Goal: Task Accomplishment & Management: Use online tool/utility

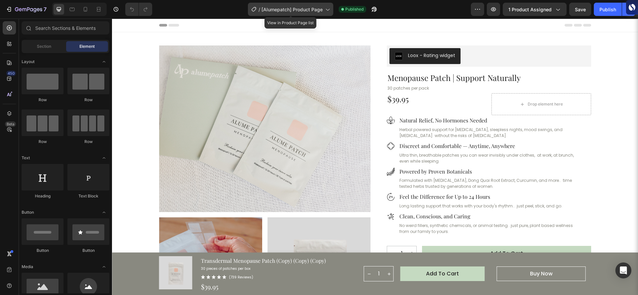
click at [325, 10] on icon at bounding box center [327, 9] width 7 height 7
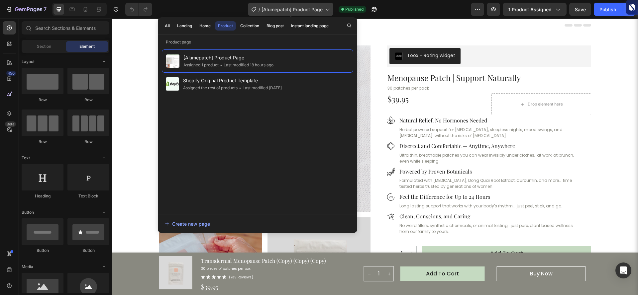
click at [325, 11] on icon at bounding box center [327, 9] width 7 height 7
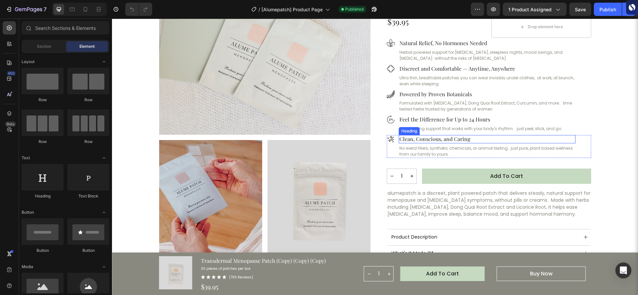
scroll to position [99, 0]
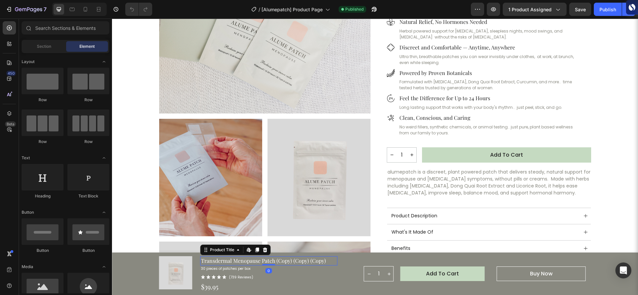
click at [311, 263] on h1 "Transdermal Menopause Patch (Copy) (Copy) (Copy)" at bounding box center [268, 260] width 137 height 9
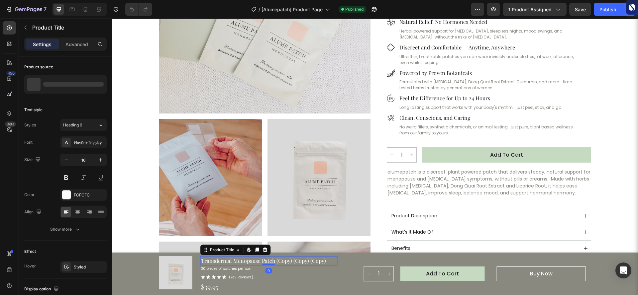
click at [320, 262] on h1 "Transdermal Menopause Patch (Copy) (Copy) (Copy)" at bounding box center [268, 260] width 137 height 9
click at [324, 262] on h1 "Transdermal Menopause Patch (Copy) (Copy) (Copy)" at bounding box center [268, 260] width 137 height 9
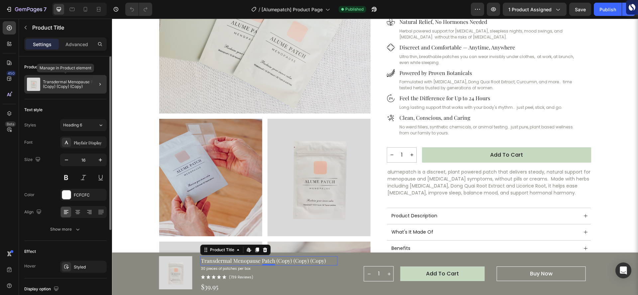
click at [83, 87] on p "Transdermal Menopause Patch (Copy) (Copy) (Copy)" at bounding box center [73, 84] width 61 height 9
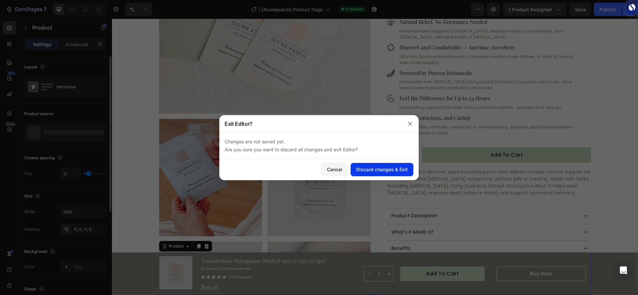
click at [389, 172] on div "Discard changes & Exit" at bounding box center [381, 169] width 51 height 7
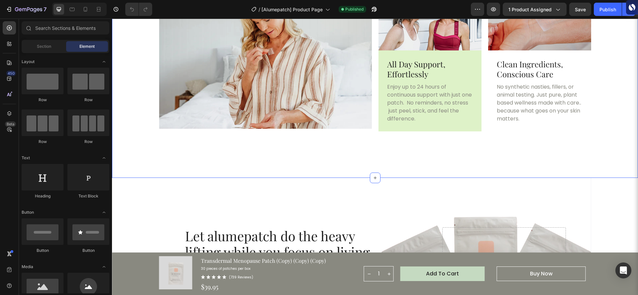
scroll to position [1757, 0]
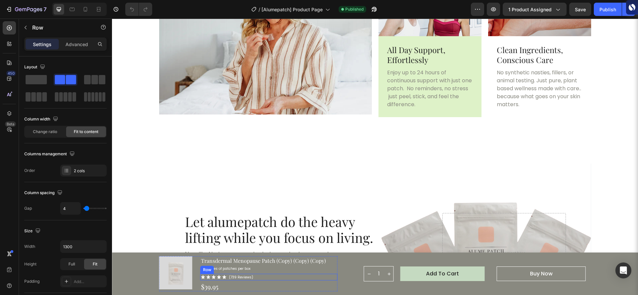
click at [292, 277] on div "Icon Icon Icon Icon Icon Icon List (739 Reviews) Text Block Row" at bounding box center [268, 277] width 137 height 7
click at [251, 278] on div "Icon Icon Icon Icon Icon Icon List (739 Reviews) Text Block Row 4" at bounding box center [268, 277] width 137 height 7
click at [231, 269] on icon at bounding box center [233, 267] width 4 height 5
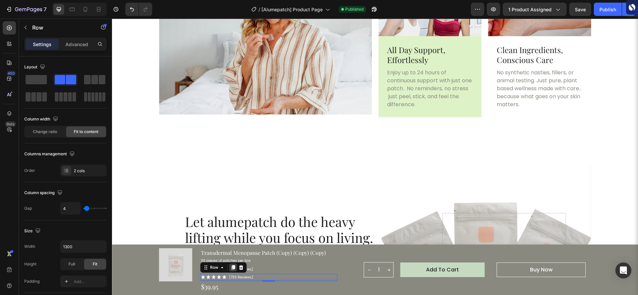
click at [231, 268] on icon at bounding box center [233, 267] width 4 height 5
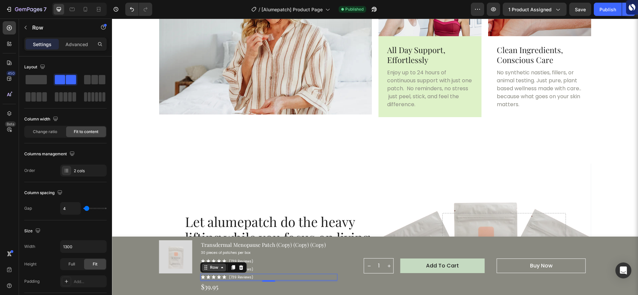
click at [206, 270] on icon at bounding box center [206, 269] width 1 height 1
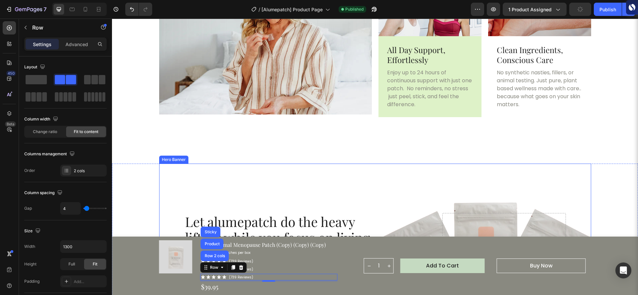
click at [379, 197] on div "Let alumepatch do the heavy lifting while you focus on living. Heading No pills…" at bounding box center [374, 234] width 391 height 140
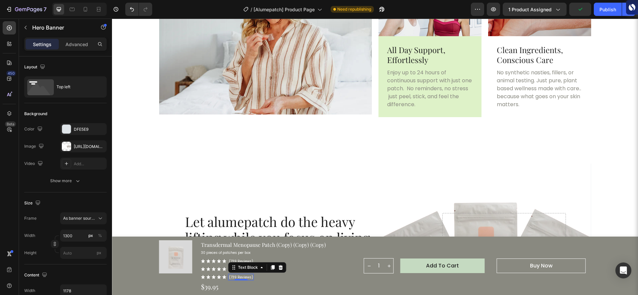
click at [244, 278] on p "(739 Reviews)" at bounding box center [241, 277] width 24 height 5
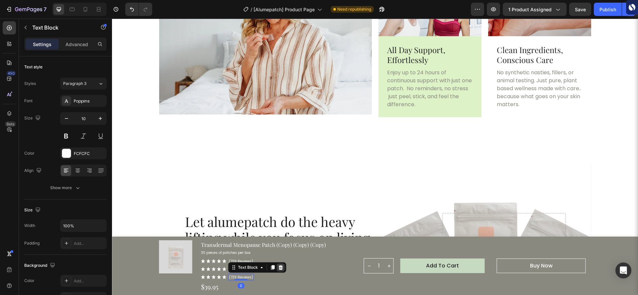
click at [280, 269] on icon at bounding box center [280, 267] width 5 height 5
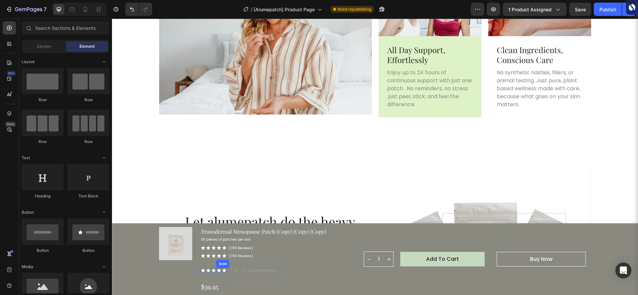
click at [216, 271] on div "Icon" at bounding box center [218, 270] width 5 height 5
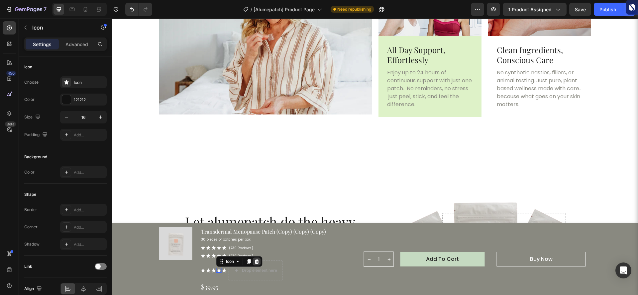
click at [255, 263] on icon at bounding box center [256, 261] width 4 height 5
click at [206, 265] on div "Icon 0" at bounding box center [208, 263] width 5 height 5
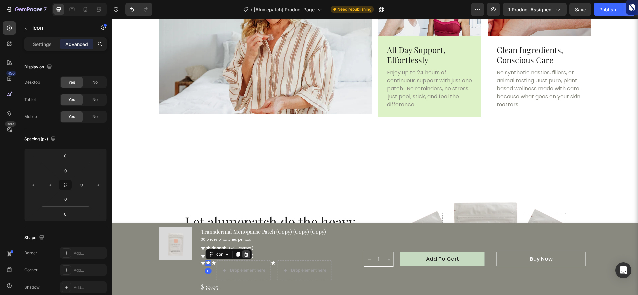
click at [244, 252] on icon at bounding box center [246, 254] width 4 height 5
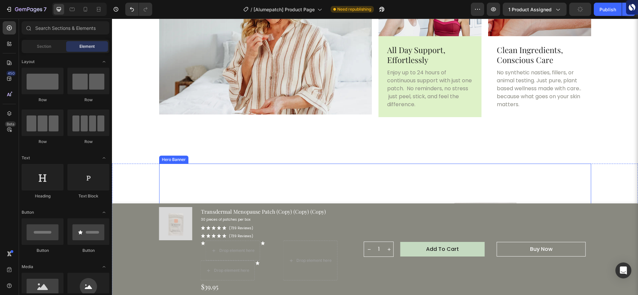
click at [388, 179] on div "Let alumepatch do the heavy lifting while you focus on living. Heading No pills…" at bounding box center [374, 234] width 391 height 140
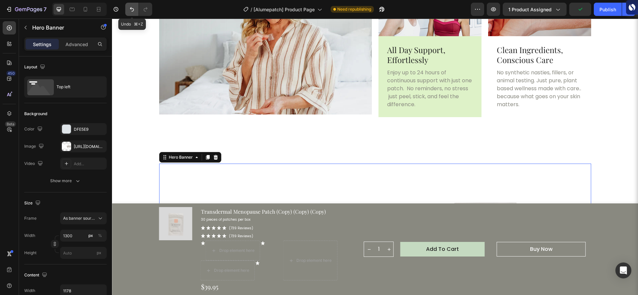
click at [128, 9] on icon "Undo/Redo" at bounding box center [131, 9] width 7 height 7
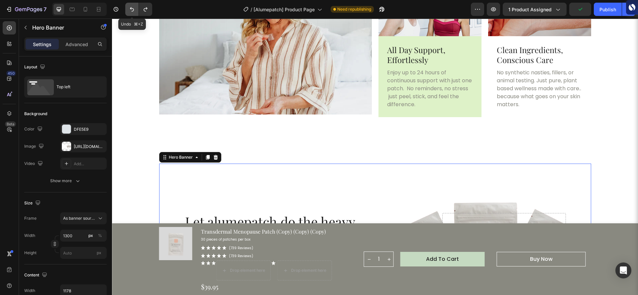
click at [128, 9] on icon "Undo/Redo" at bounding box center [131, 9] width 7 height 7
click at [132, 7] on icon "Undo/Redo" at bounding box center [131, 9] width 7 height 7
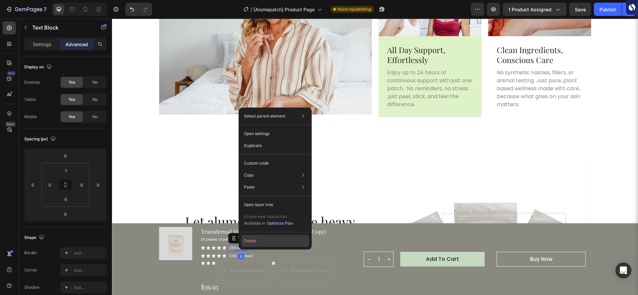
click at [248, 240] on button "Delete" at bounding box center [275, 241] width 68 height 12
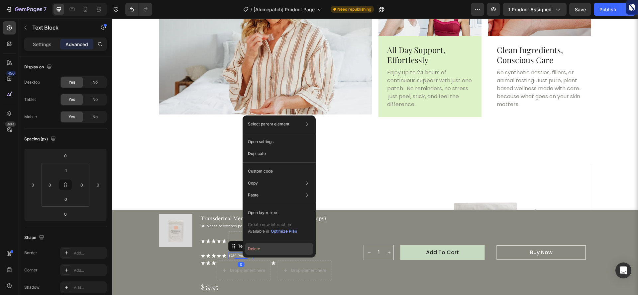
click at [263, 251] on button "Delete" at bounding box center [279, 249] width 68 height 12
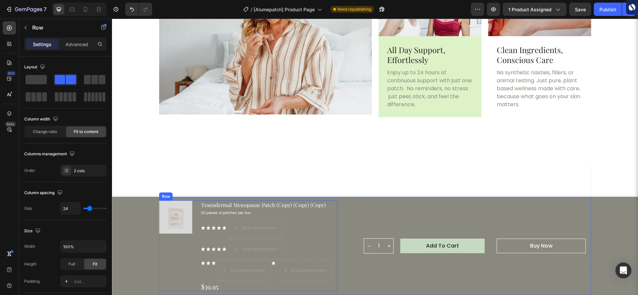
click at [164, 261] on div "Product Images" at bounding box center [175, 246] width 33 height 91
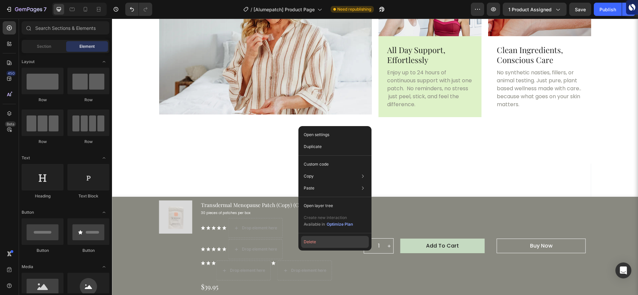
click at [322, 243] on button "Delete" at bounding box center [335, 242] width 68 height 12
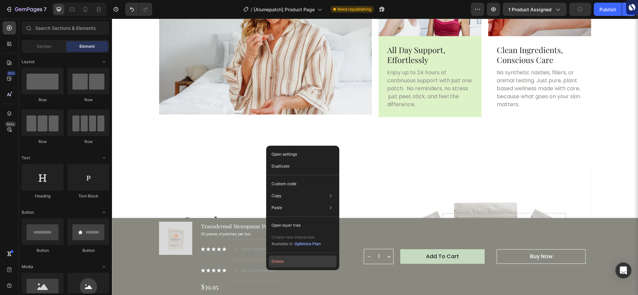
click at [283, 258] on button "Delete" at bounding box center [303, 262] width 68 height 12
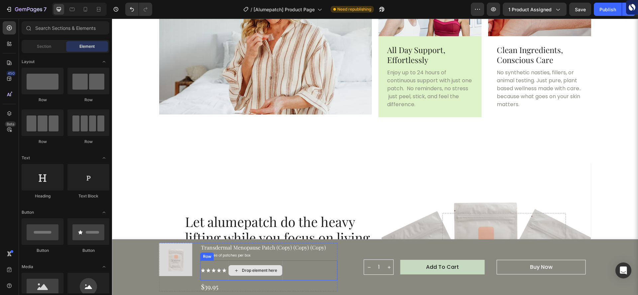
click at [246, 270] on div "Drop element here" at bounding box center [259, 270] width 35 height 5
click at [235, 271] on icon at bounding box center [236, 270] width 3 height 3
click at [132, 8] on icon "Undo/Redo" at bounding box center [132, 9] width 4 height 4
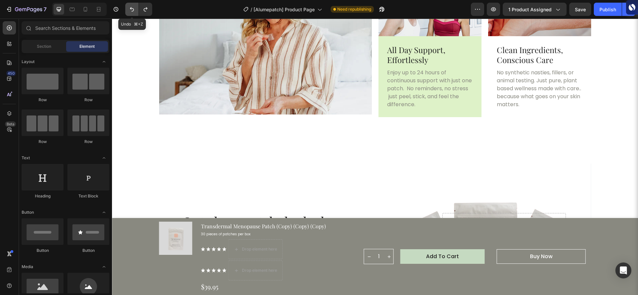
click at [132, 8] on icon "Undo/Redo" at bounding box center [132, 9] width 4 height 4
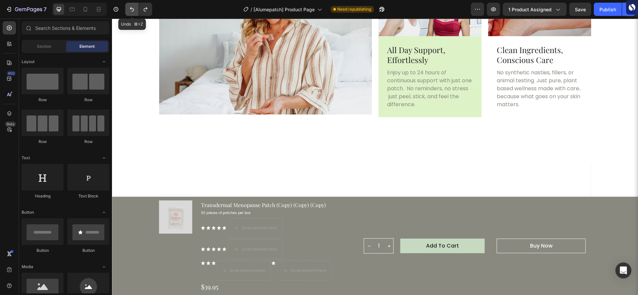
click at [132, 8] on icon "Undo/Redo" at bounding box center [132, 9] width 4 height 4
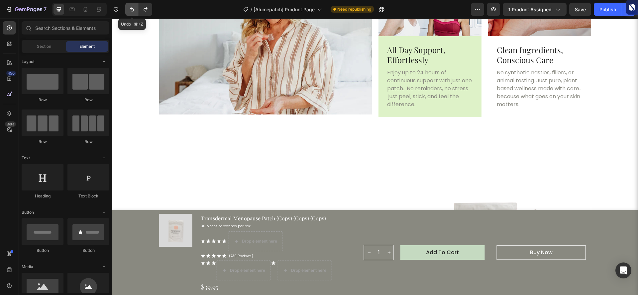
click at [132, 8] on icon "Undo/Redo" at bounding box center [132, 9] width 4 height 4
click at [132, 10] on icon "Undo/Redo" at bounding box center [131, 9] width 7 height 7
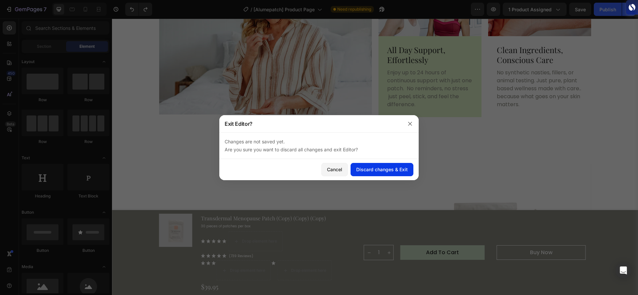
click at [385, 171] on div "Discard changes & Exit" at bounding box center [381, 169] width 51 height 7
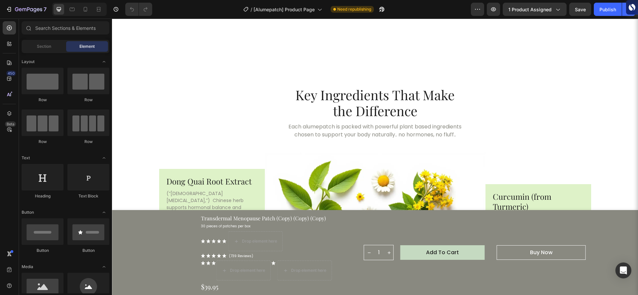
scroll to position [806, 0]
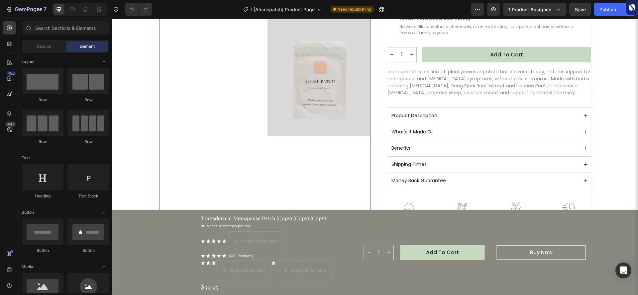
scroll to position [212, 0]
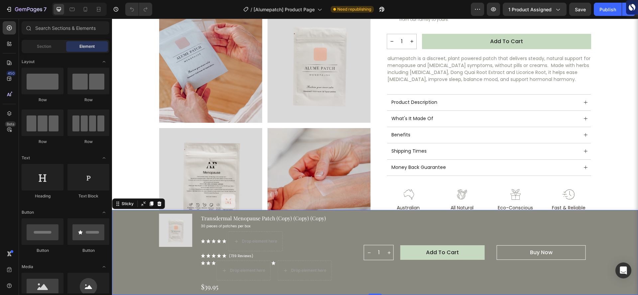
click at [139, 240] on div "Product Images Transdermal Menopause Patch (Copy) (Copy) (Copy) Product Title 3…" at bounding box center [375, 252] width 526 height 85
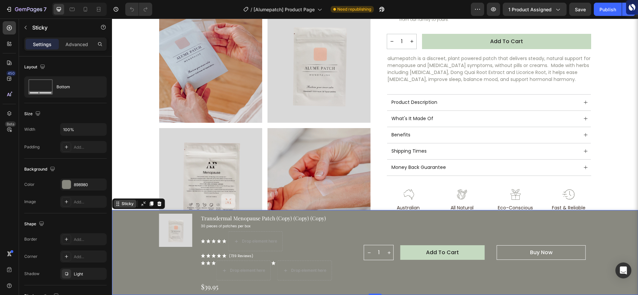
click at [116, 204] on icon at bounding box center [117, 203] width 5 height 5
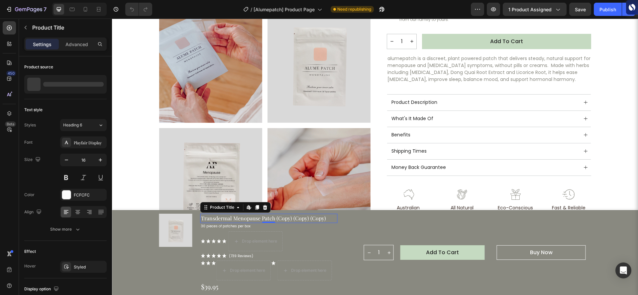
click at [295, 220] on h1 "Transdermal Menopause Patch (Copy) (Copy) (Copy)" at bounding box center [268, 218] width 137 height 9
click at [247, 208] on icon at bounding box center [248, 207] width 3 height 4
click at [323, 220] on h1 "Transdermal Menopause Patch (Copy) (Copy) (Copy)" at bounding box center [268, 218] width 137 height 9
click at [321, 220] on h1 "Transdermal Menopause Patch (Copy) (Copy) (Copy)" at bounding box center [268, 218] width 137 height 9
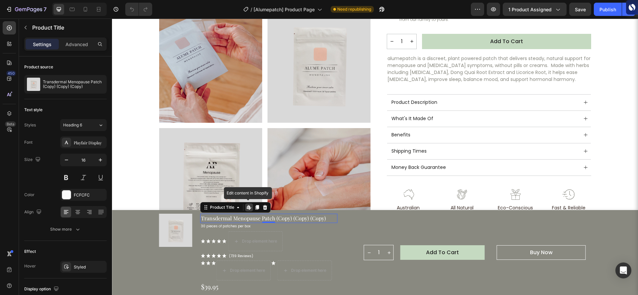
click at [247, 208] on icon at bounding box center [248, 207] width 3 height 4
